Goal: Task Accomplishment & Management: Use online tool/utility

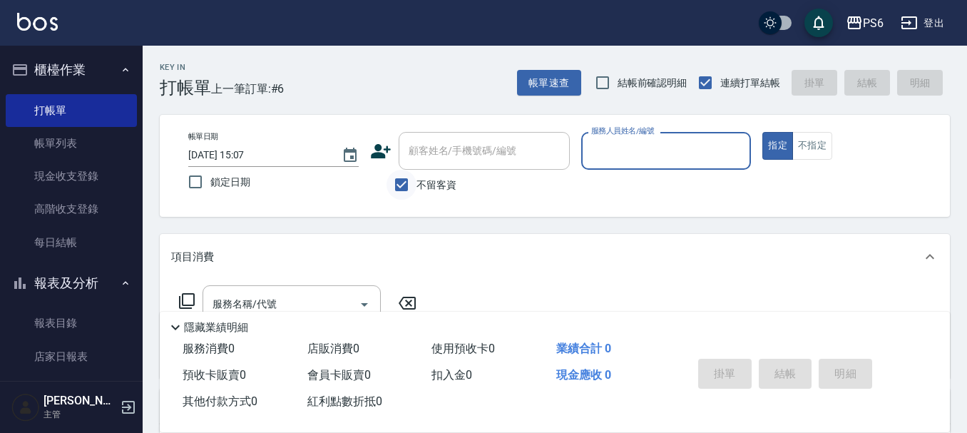
click at [405, 185] on input "不留客資" at bounding box center [401, 185] width 30 height 30
checkbox input "false"
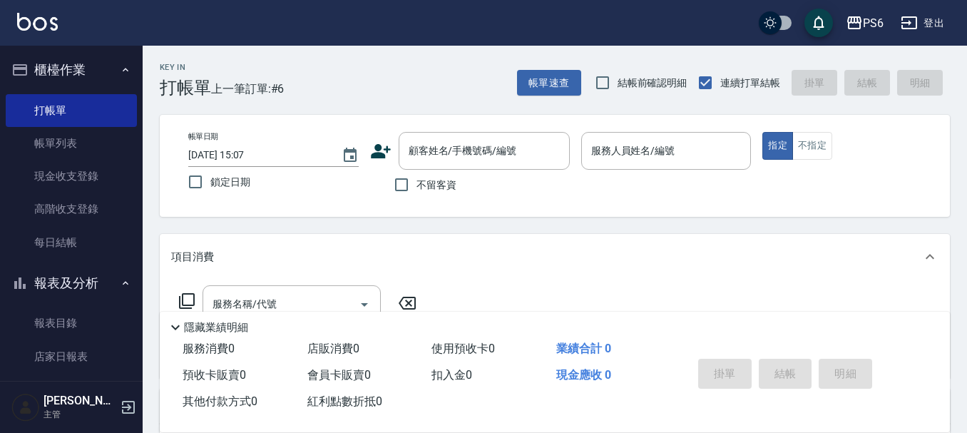
click at [379, 154] on icon at bounding box center [381, 151] width 20 height 14
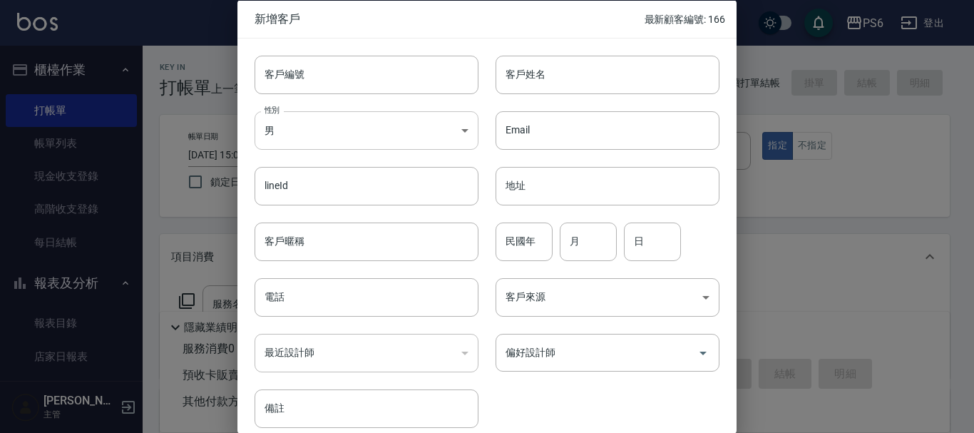
click at [341, 128] on body "PS6 登出 櫃檯作業 打帳單 帳單列表 現金收支登錄 高階收支登錄 每日結帳 報表及分析 報表目錄 店家日報表 互助日報表 互助排行榜 互助點數明細 設計師…" at bounding box center [487, 348] width 974 height 697
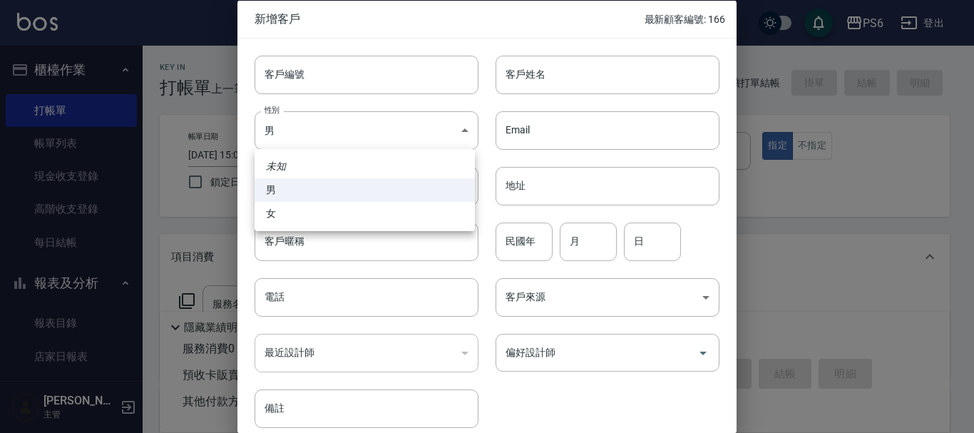
click at [307, 217] on li "女" at bounding box center [364, 214] width 220 height 24
type input "[DEMOGRAPHIC_DATA]"
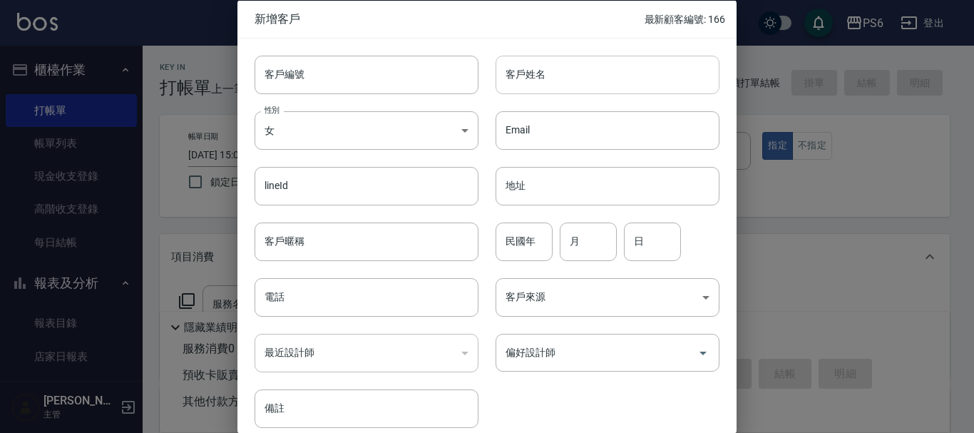
click at [532, 86] on input "客戶姓名" at bounding box center [607, 74] width 224 height 38
click at [545, 88] on input "柯" at bounding box center [607, 74] width 224 height 38
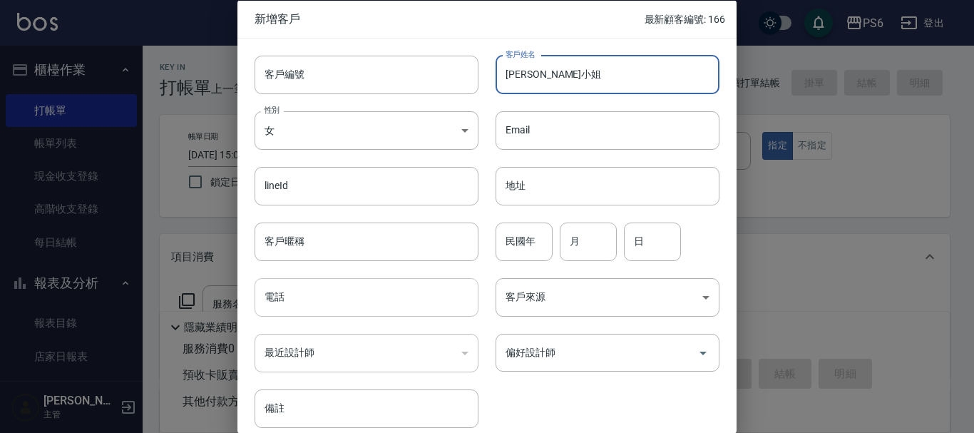
type input "[PERSON_NAME]小姐"
click at [299, 297] on input "電話" at bounding box center [366, 297] width 224 height 38
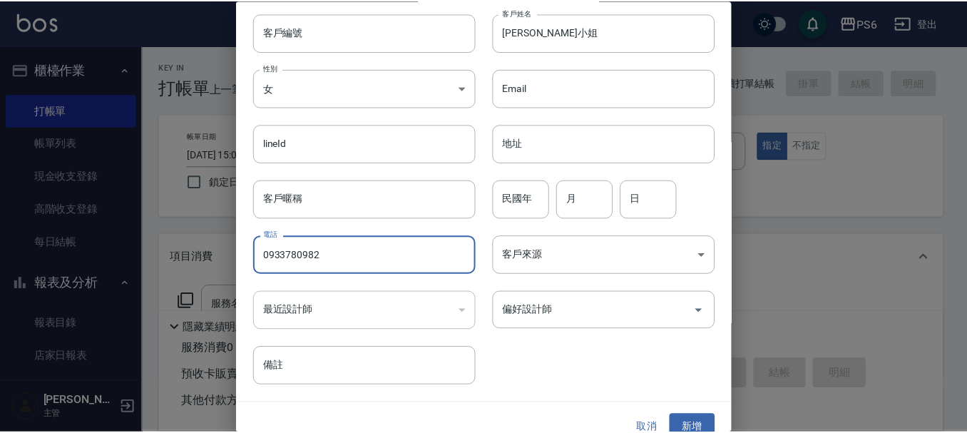
scroll to position [61, 0]
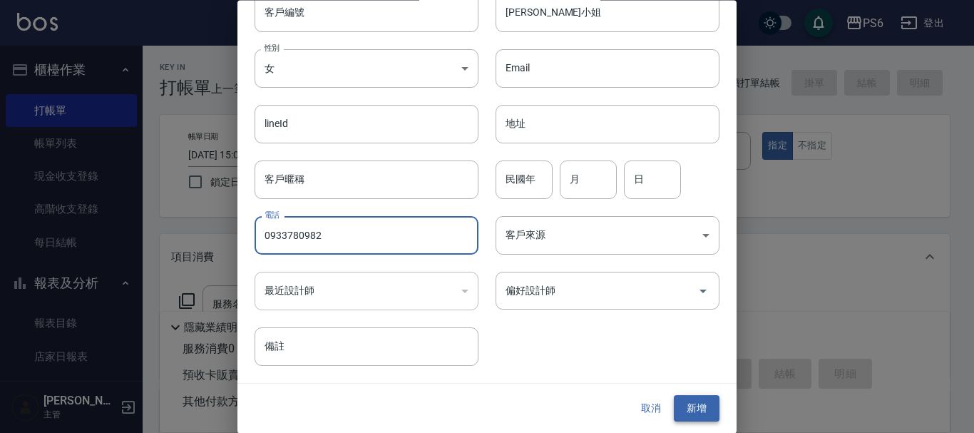
type input "0933780982"
click at [693, 411] on button "新增" at bounding box center [697, 409] width 46 height 26
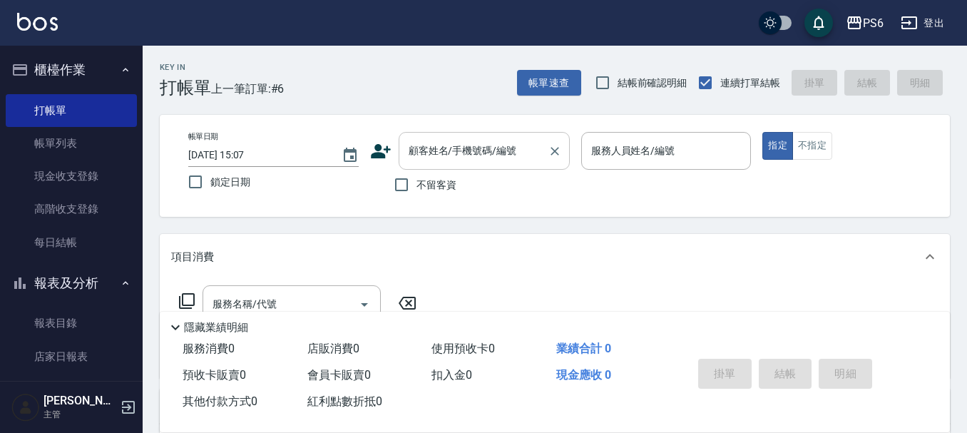
click at [453, 156] on div "顧客姓名/手機號碼/編號 顧客姓名/手機號碼/編號" at bounding box center [483, 151] width 171 height 38
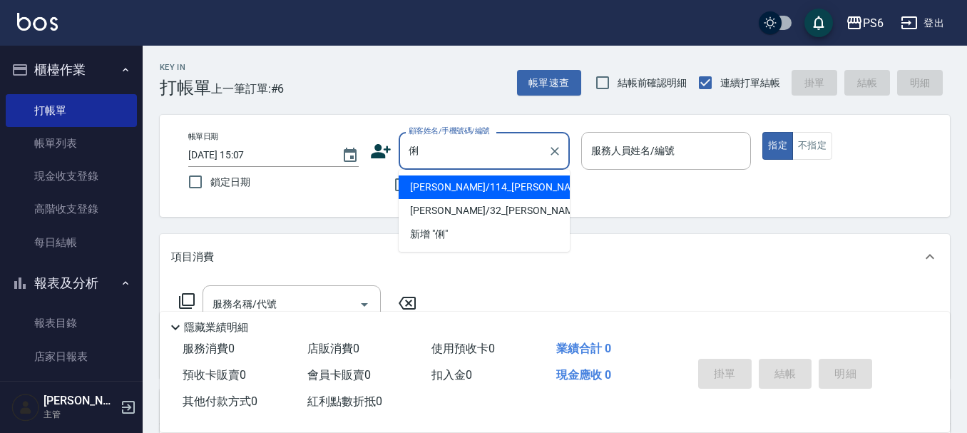
click at [475, 187] on li "[PERSON_NAME]/114_[PERSON_NAME]/114" at bounding box center [483, 187] width 171 height 24
type input "[PERSON_NAME]/114_[PERSON_NAME]/114"
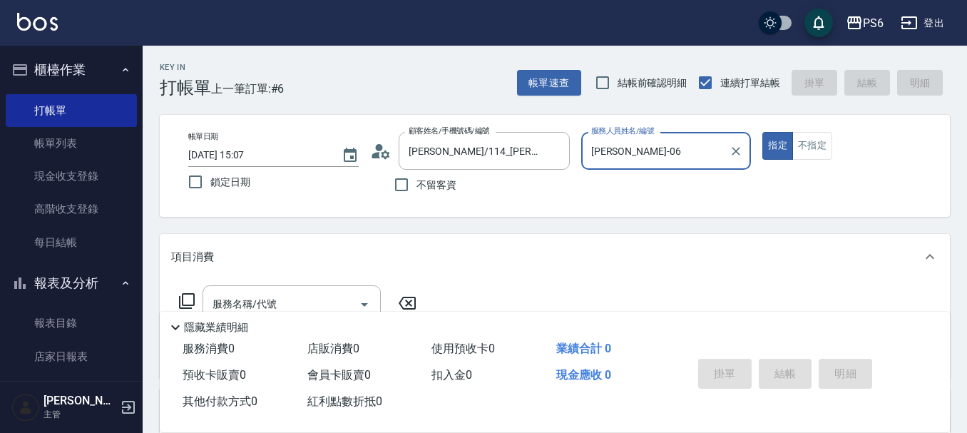
type input "[PERSON_NAME]-06"
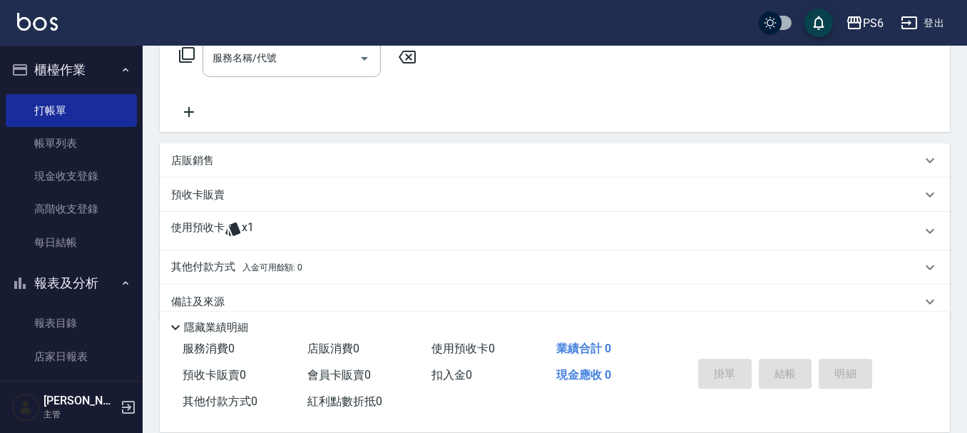
scroll to position [269, 0]
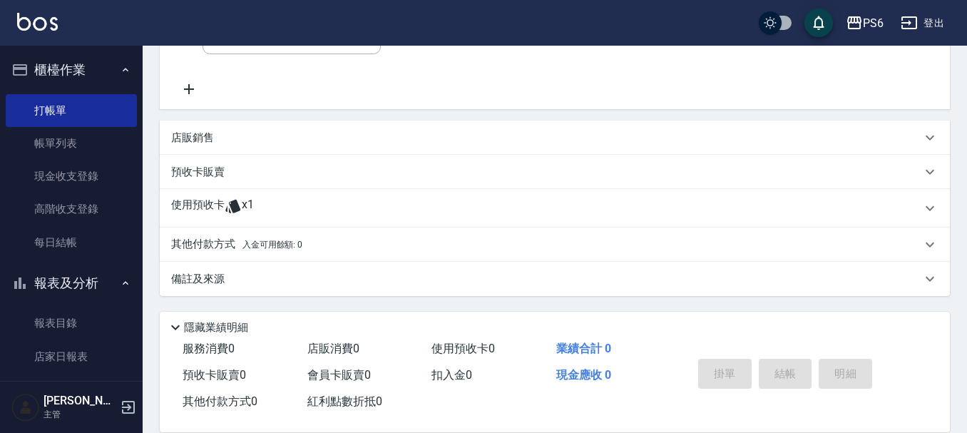
click at [212, 202] on p "使用預收卡" at bounding box center [197, 207] width 53 height 21
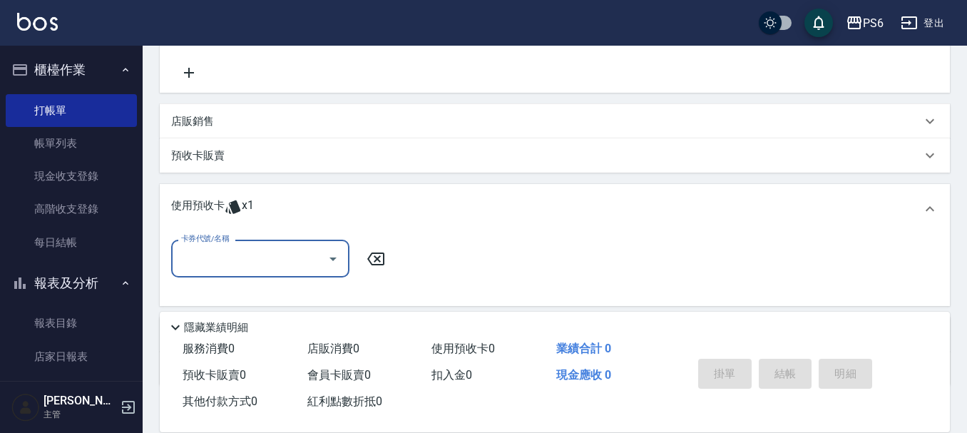
scroll to position [340, 0]
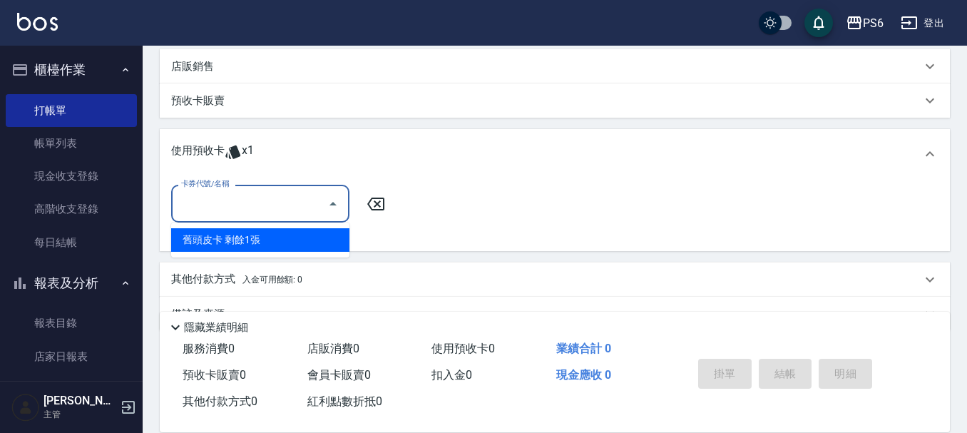
click at [250, 215] on input "卡券代號/名稱" at bounding box center [250, 203] width 144 height 25
click at [315, 242] on div "舊頭皮卡 剩餘1張" at bounding box center [260, 240] width 178 height 24
type input "舊頭皮卡"
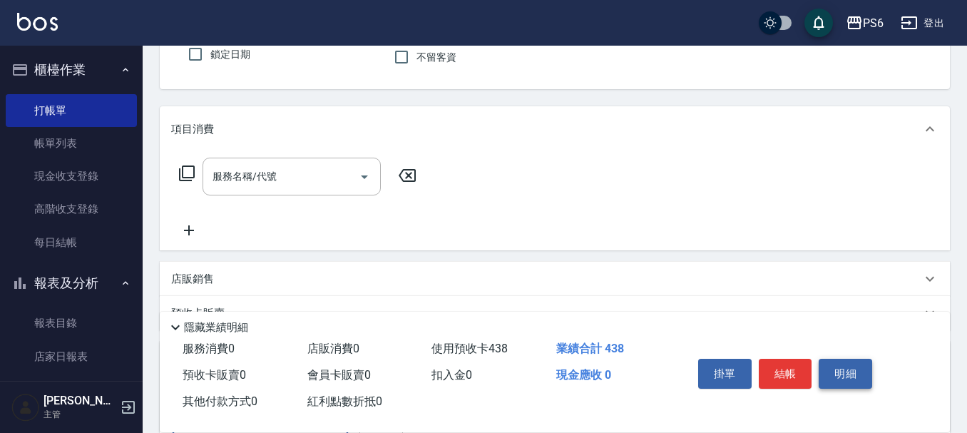
scroll to position [0, 0]
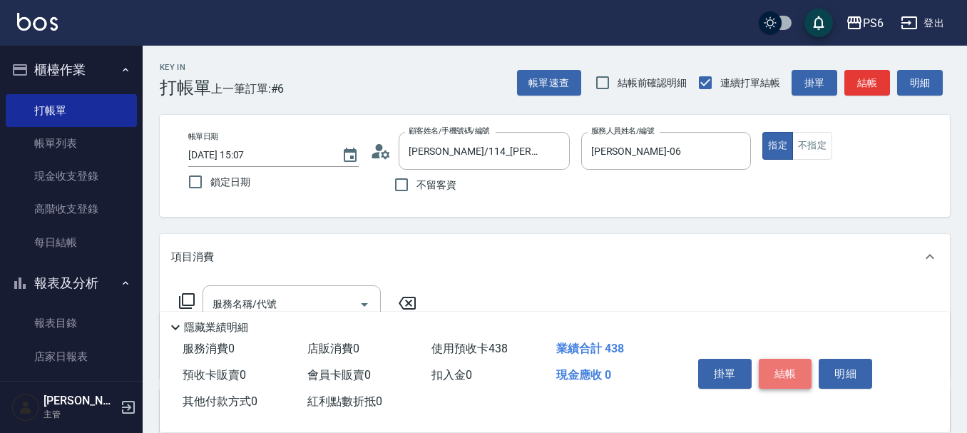
click at [788, 364] on button "結帳" at bounding box center [784, 374] width 53 height 30
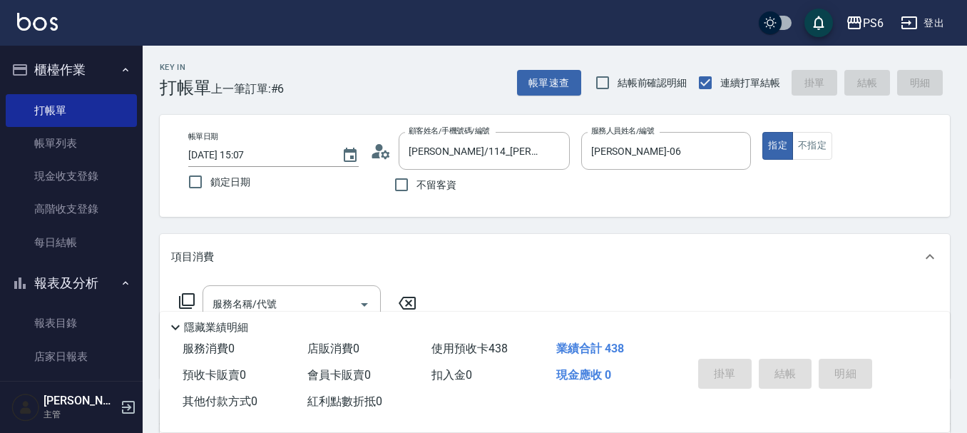
type input "[DATE] 16:21"
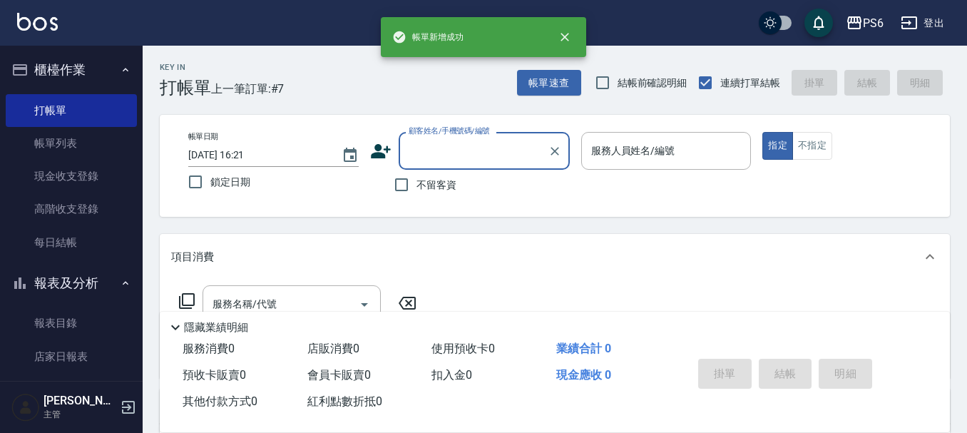
click at [450, 142] on input "顧客姓名/手機號碼/編號" at bounding box center [473, 150] width 137 height 25
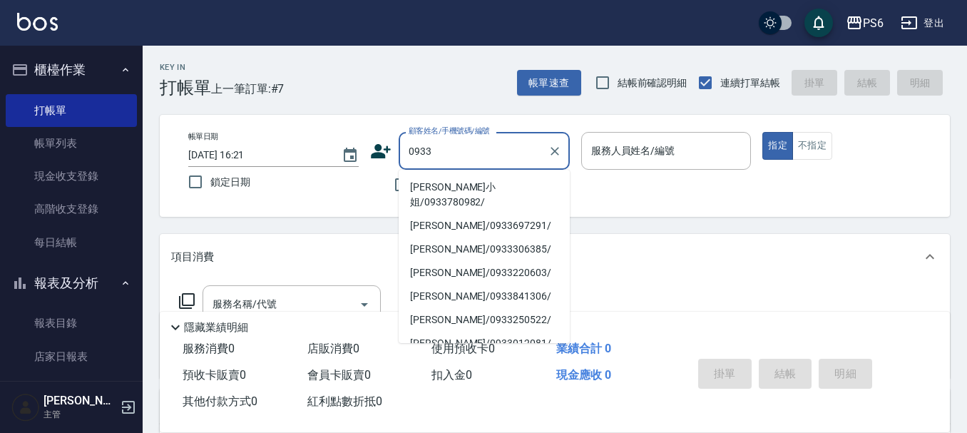
click at [518, 187] on li "[PERSON_NAME]小姐/0933780982/" at bounding box center [483, 194] width 171 height 38
type input "[PERSON_NAME]小姐/0933780982/"
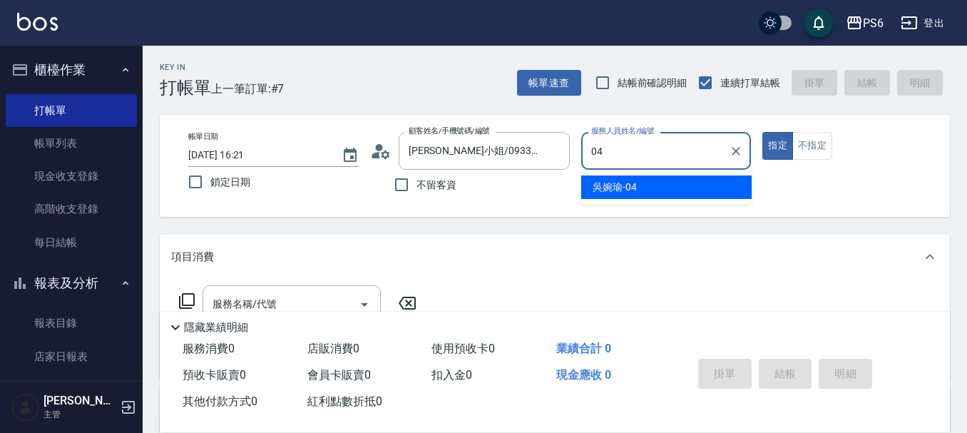
type input "[PERSON_NAME]-04"
type button "true"
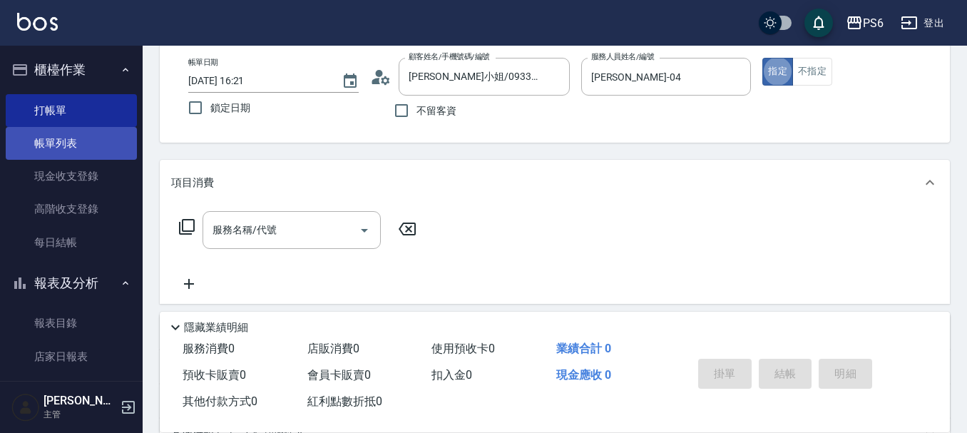
scroll to position [143, 0]
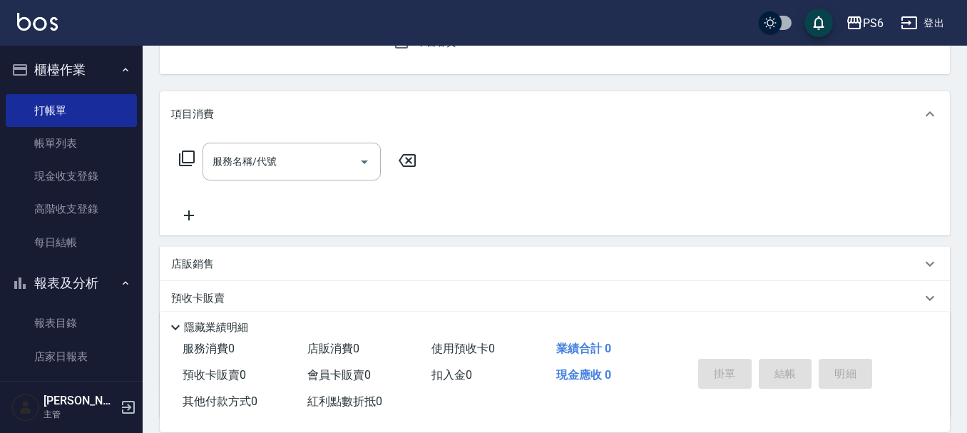
click at [182, 154] on icon at bounding box center [187, 158] width 16 height 16
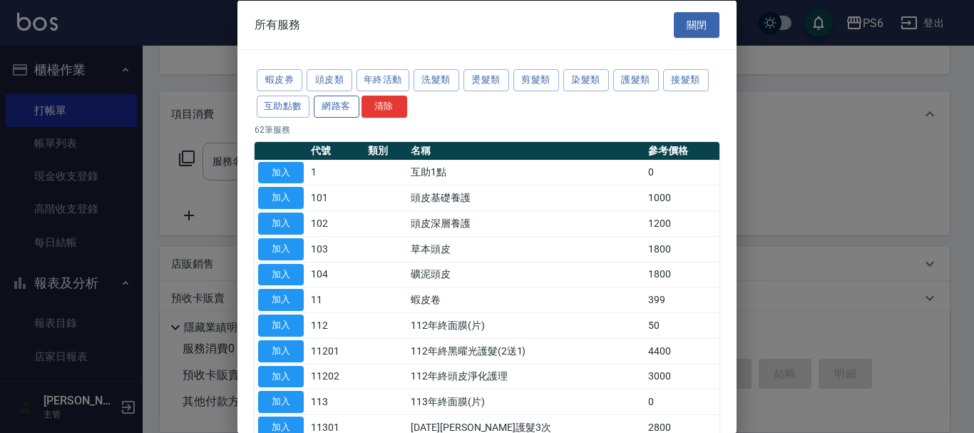
click at [347, 107] on button "網路客" at bounding box center [337, 106] width 46 height 22
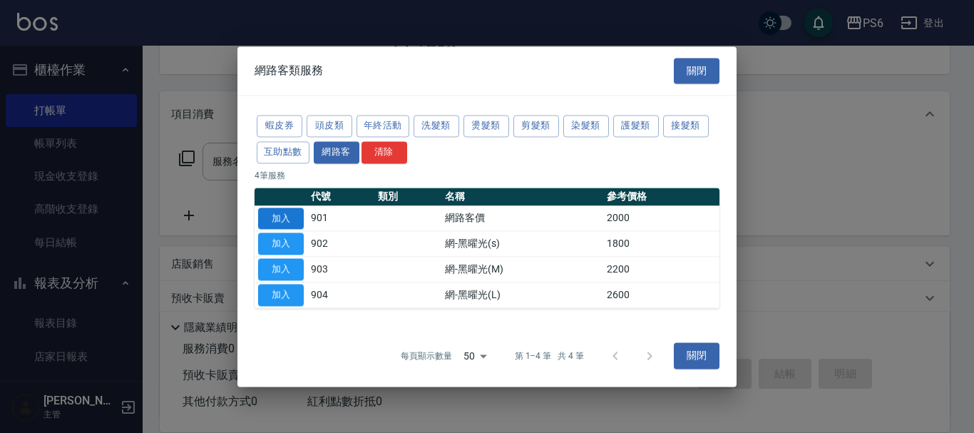
click at [279, 214] on button "加入" at bounding box center [281, 218] width 46 height 22
type input "網路客價(901)"
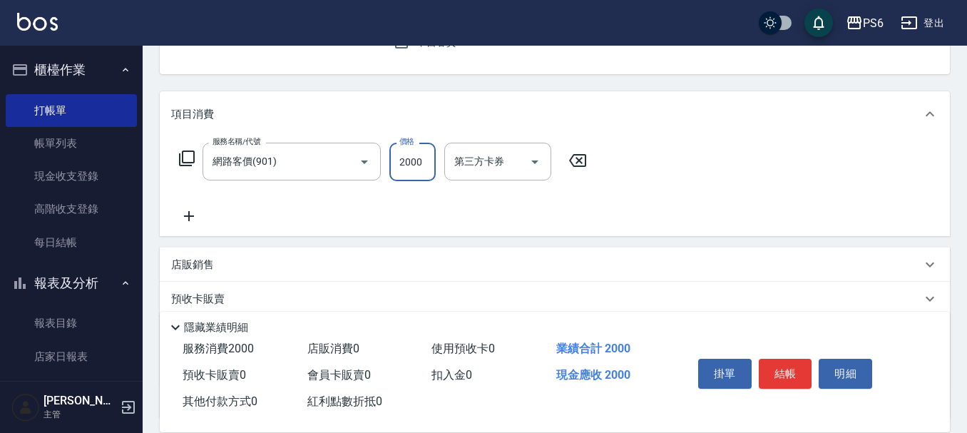
click at [412, 172] on input "2000" at bounding box center [412, 162] width 46 height 38
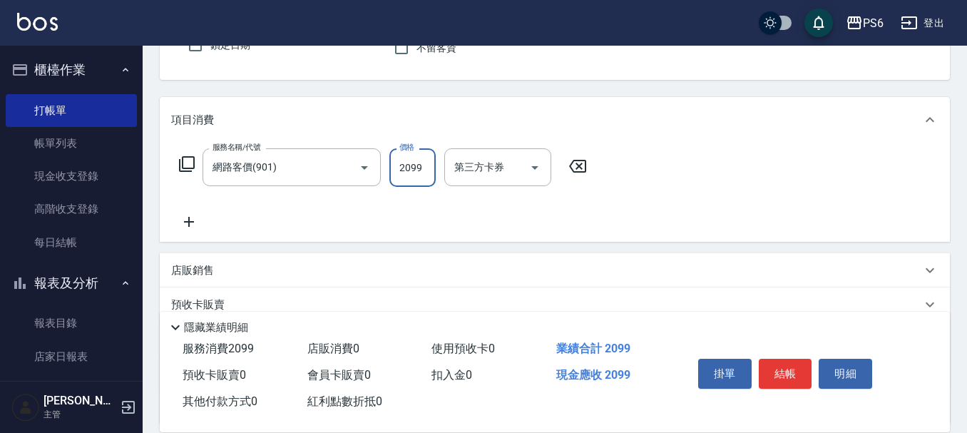
scroll to position [0, 0]
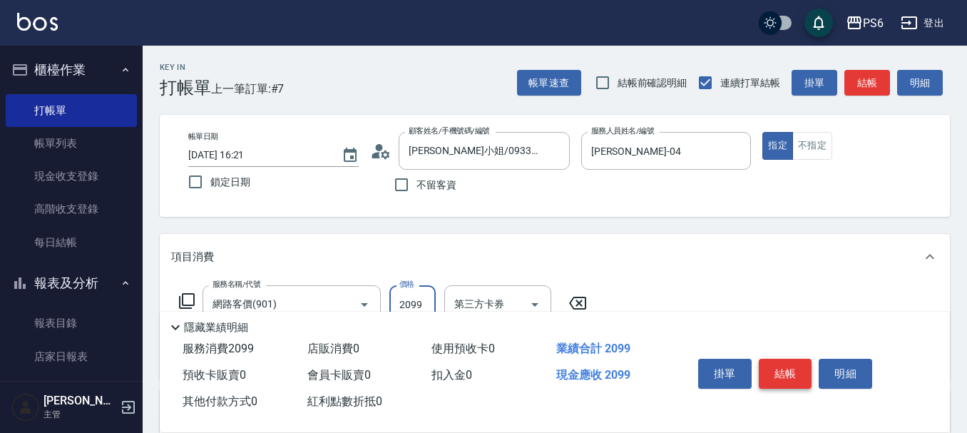
type input "2099"
click at [796, 369] on button "結帳" at bounding box center [784, 374] width 53 height 30
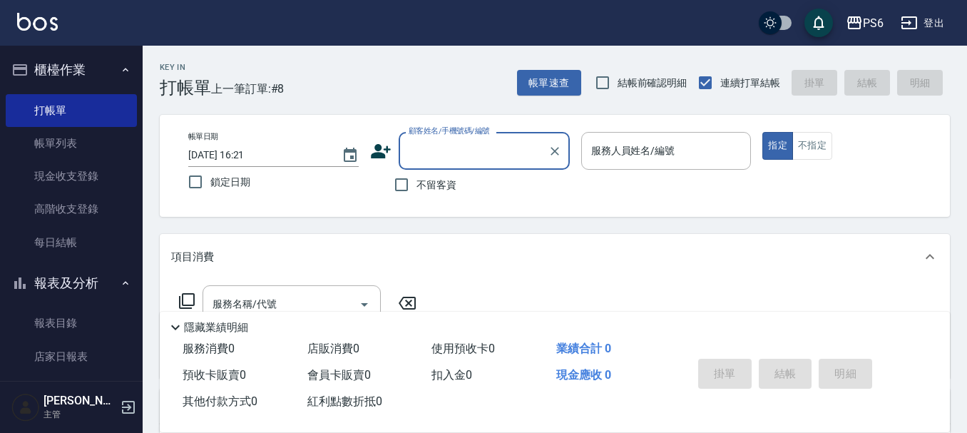
click at [479, 147] on input "顧客姓名/手機號碼/編號" at bounding box center [473, 150] width 137 height 25
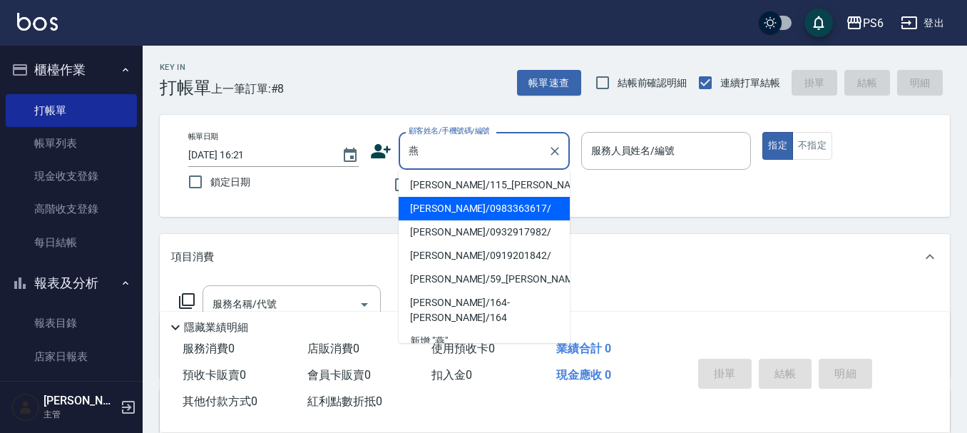
scroll to position [3, 0]
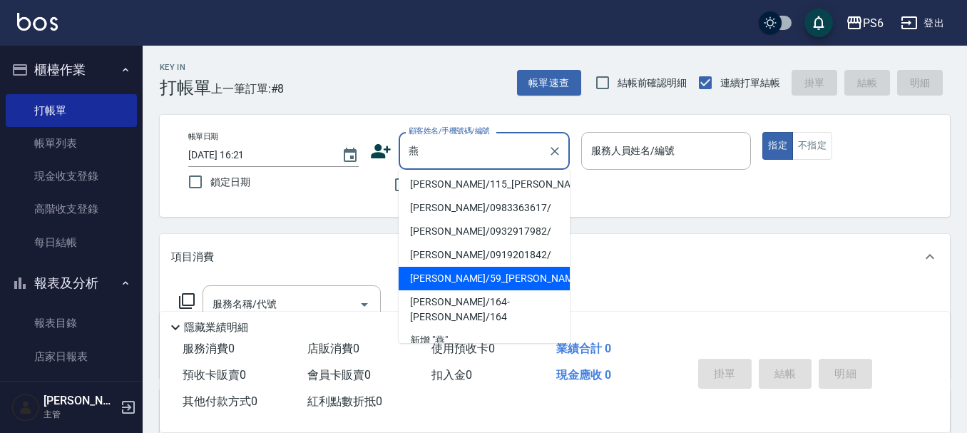
click at [495, 279] on li "[PERSON_NAME]/59_[PERSON_NAME]/59" at bounding box center [483, 279] width 171 height 24
type input "[PERSON_NAME]/59_[PERSON_NAME]/59"
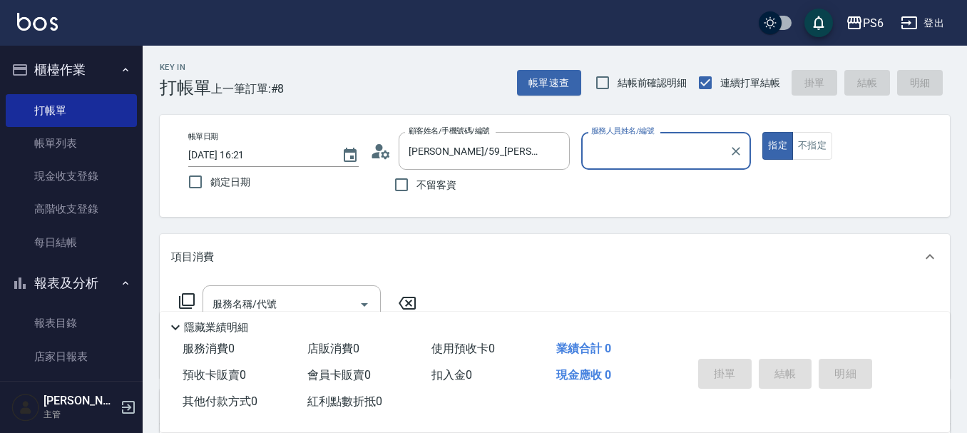
type input "ada(無代號)"
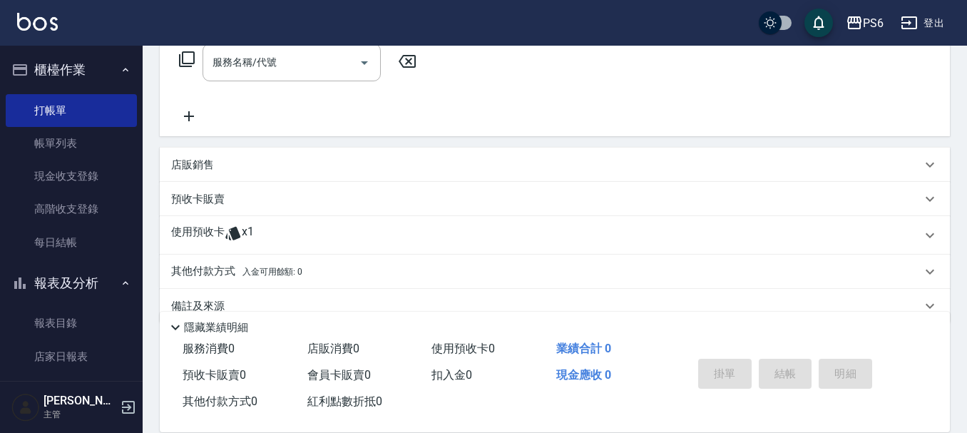
scroll to position [269, 0]
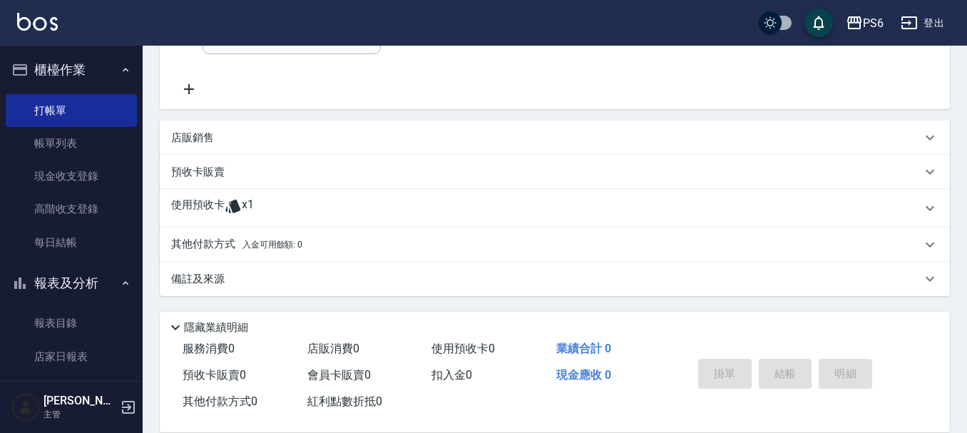
click at [200, 208] on p "使用預收卡" at bounding box center [197, 207] width 53 height 21
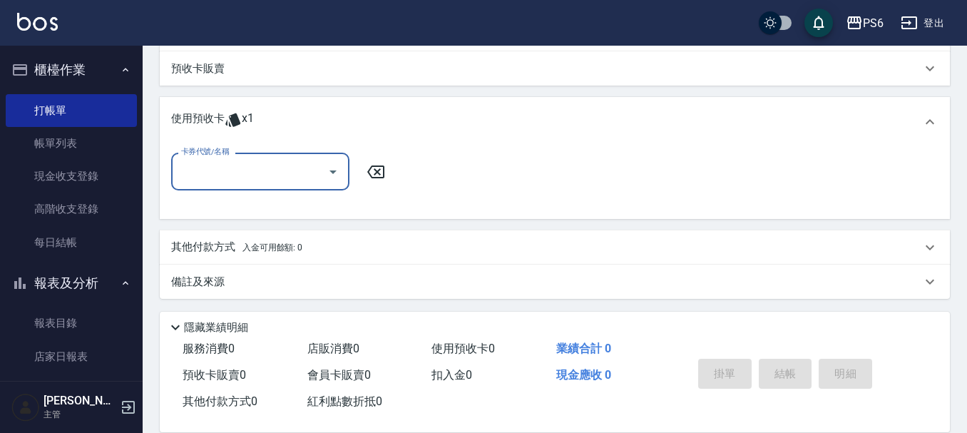
scroll to position [373, 0]
click at [250, 177] on input "卡券代號/名稱" at bounding box center [250, 170] width 144 height 25
click at [260, 207] on div "舊頭皮卡 剩餘1張" at bounding box center [260, 207] width 178 height 24
type input "舊頭皮卡"
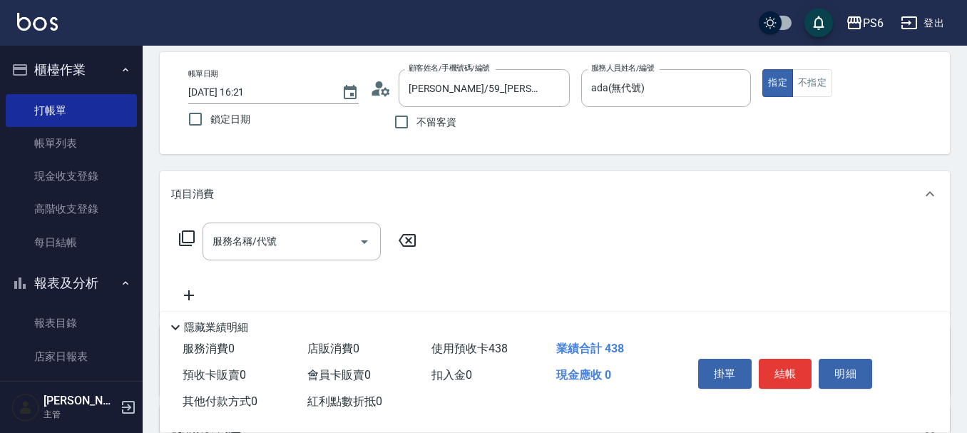
scroll to position [0, 0]
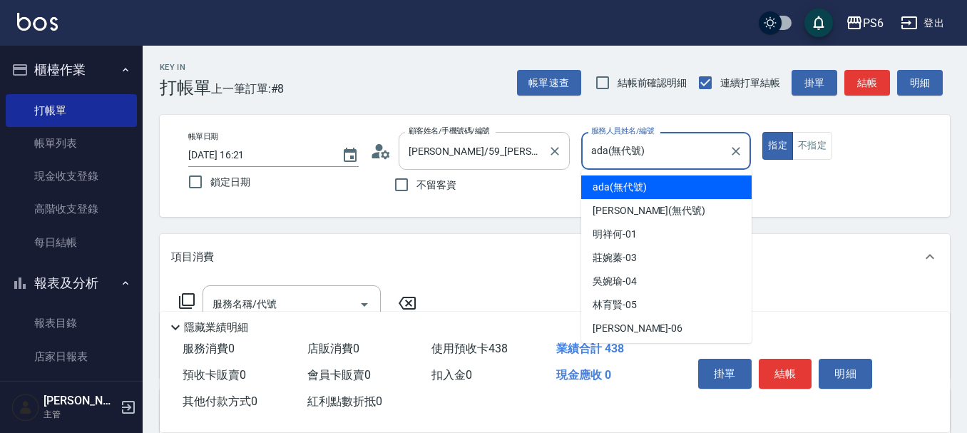
drag, startPoint x: 575, startPoint y: 136, endPoint x: 555, endPoint y: 133, distance: 19.6
click at [555, 133] on div "帳單日期 [DATE] 16:21 鎖定日期 顧客姓名/手機號碼/編號 [PERSON_NAME]/59_[PERSON_NAME]/59 顧客姓名/手機號碼…" at bounding box center [555, 166] width 756 height 68
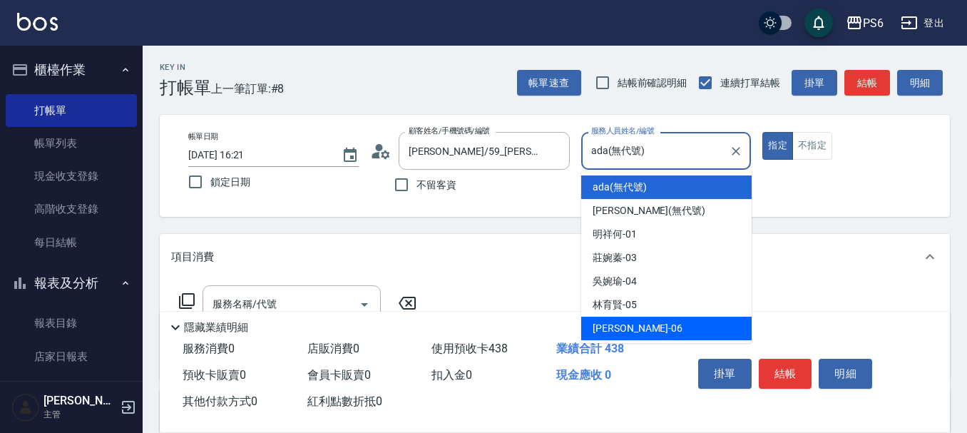
click at [662, 320] on div "[PERSON_NAME]-06" at bounding box center [666, 329] width 170 height 24
type input "[PERSON_NAME]-06"
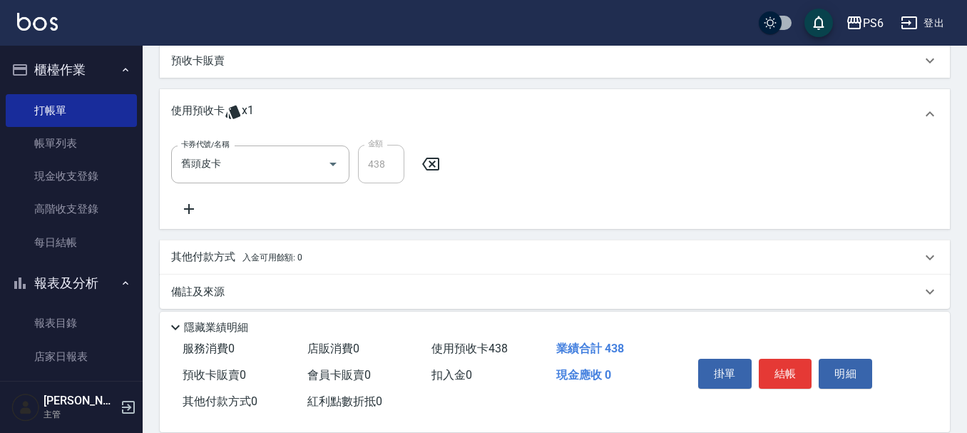
scroll to position [393, 0]
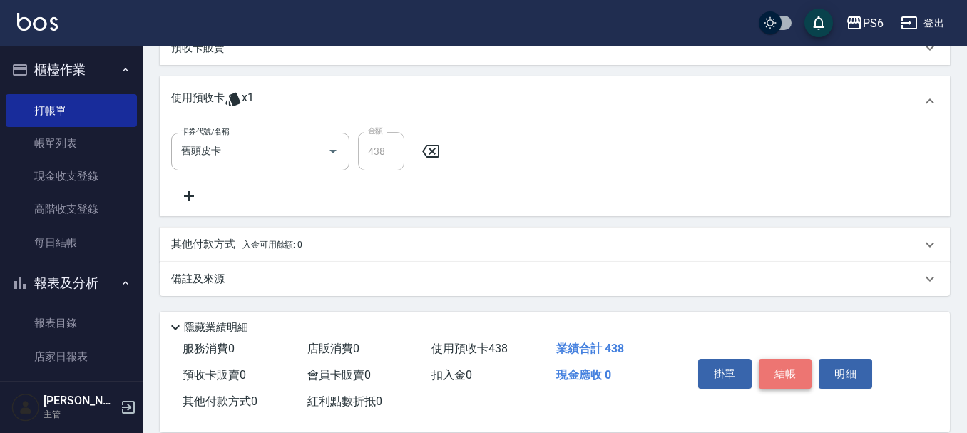
click at [782, 371] on button "結帳" at bounding box center [784, 374] width 53 height 30
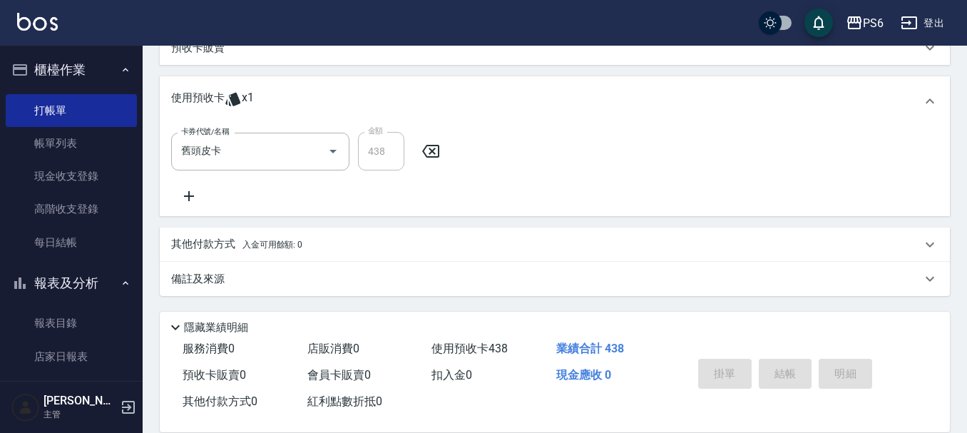
type input "[DATE] 16:51"
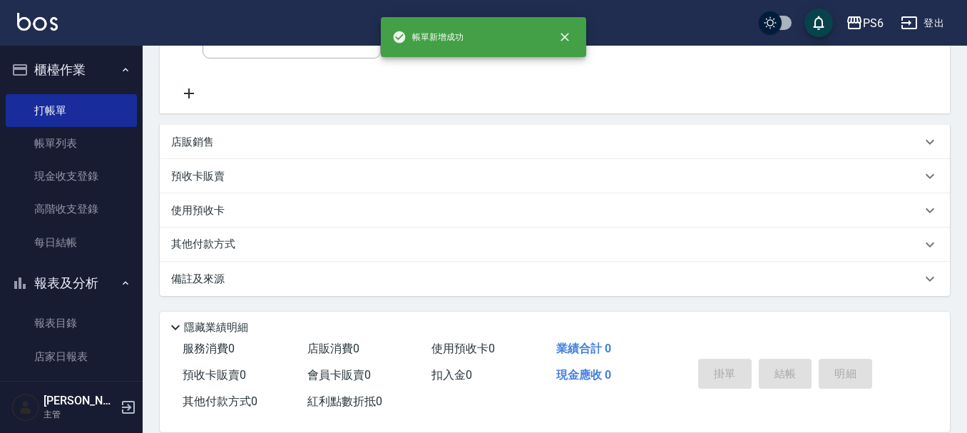
scroll to position [0, 0]
